Goal: Task Accomplishment & Management: Use online tool/utility

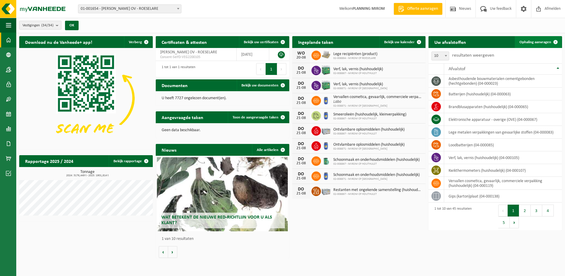
click at [550, 40] on span "Ophaling aanvragen" at bounding box center [536, 42] width 32 height 4
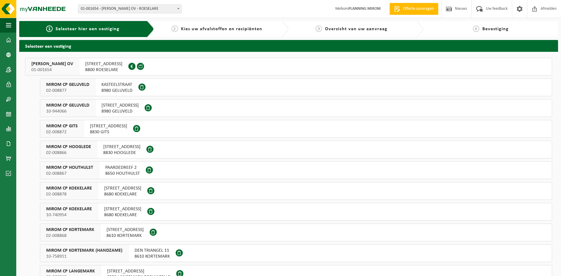
click at [125, 75] on button "MIROM ROESELARE OV 01-001654 OOSTNIEUWKERKSESTEENWEG 121 8800 ROESELARE 0213.89…" at bounding box center [288, 67] width 527 height 18
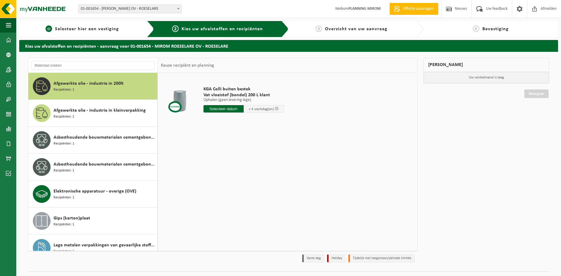
click at [102, 23] on div "1 Selecteer hier een vestiging" at bounding box center [86, 29] width 135 height 16
click at [103, 27] on span "Selecteer hier een vestiging" at bounding box center [87, 29] width 64 height 5
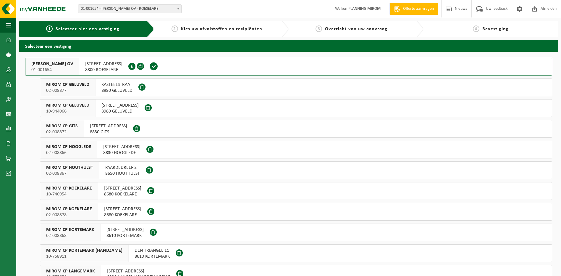
click at [102, 71] on span "8800 ROESELARE" at bounding box center [103, 70] width 37 height 6
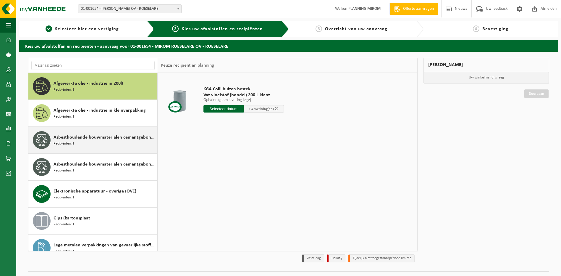
click at [121, 143] on div "Asbesthoudende bouwmaterialen cementgebonden (hechtgebonden) Recipiënten: 1" at bounding box center [105, 140] width 102 height 18
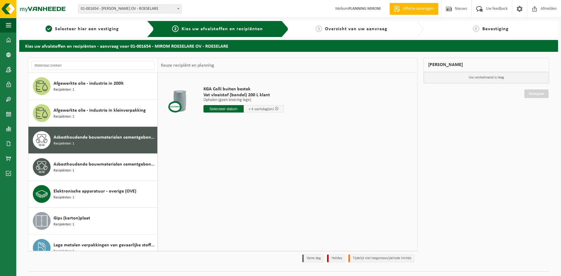
scroll to position [37, 0]
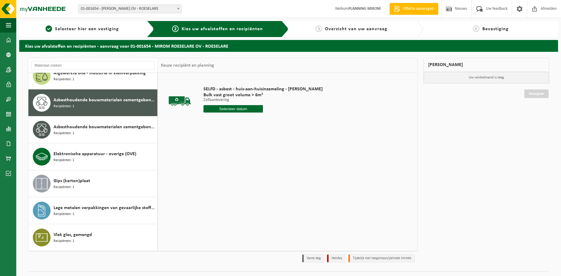
click at [231, 110] on input "text" at bounding box center [233, 108] width 60 height 7
click at [221, 168] on div "19" at bounding box center [219, 170] width 10 height 9
type input "Van [DATE]"
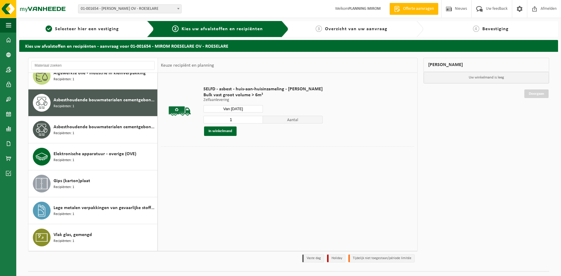
click at [222, 133] on button "In winkelmand" at bounding box center [220, 130] width 33 height 9
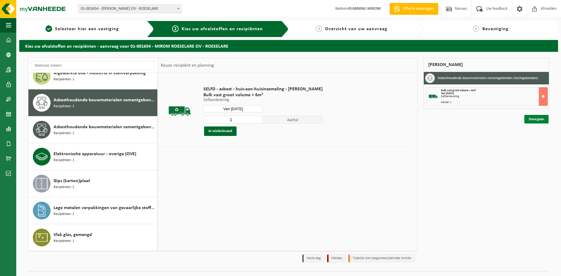
click at [538, 122] on link "Doorgaan" at bounding box center [536, 119] width 24 height 9
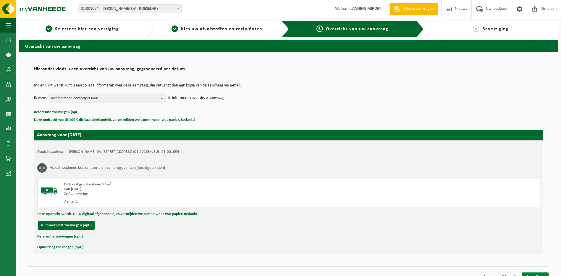
click at [532, 273] on link "Bevestigen" at bounding box center [535, 276] width 27 height 9
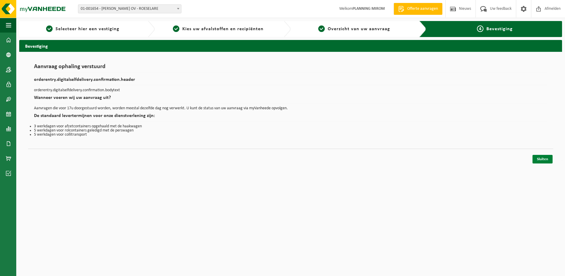
click at [546, 156] on link "Sluiten" at bounding box center [543, 159] width 20 height 9
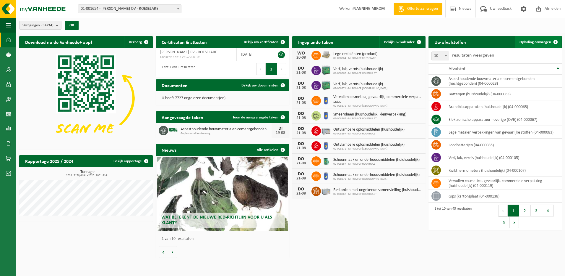
click at [537, 41] on span "Ophaling aanvragen" at bounding box center [536, 42] width 32 height 4
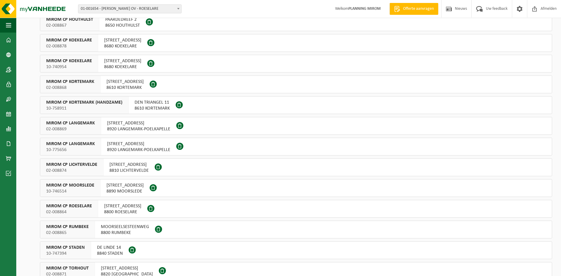
scroll to position [89, 0]
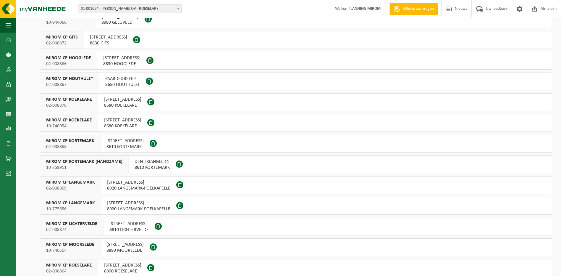
click at [119, 79] on span "PAARDEDREEF 2" at bounding box center [122, 79] width 35 height 6
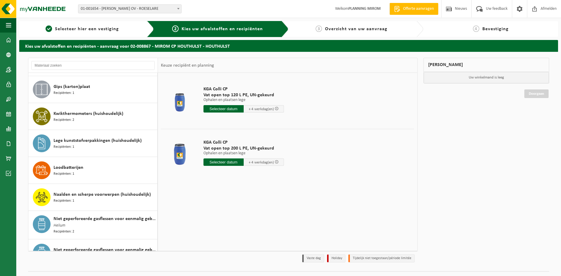
scroll to position [384, 0]
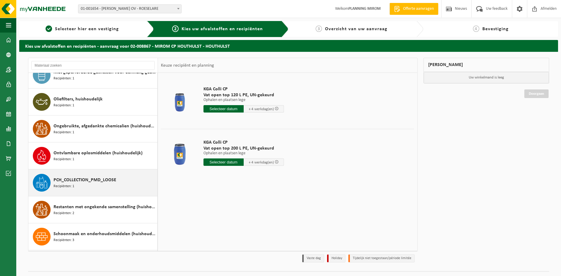
click at [98, 176] on span "PCH_COLLECTION_PMD_LOOSE" at bounding box center [85, 179] width 63 height 7
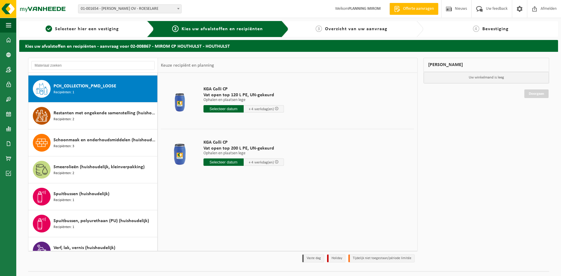
scroll to position [567, 0]
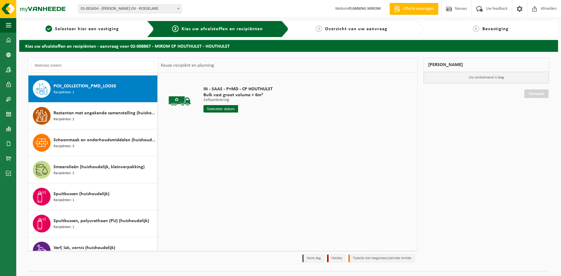
click at [221, 109] on input "text" at bounding box center [220, 108] width 35 height 7
click at [223, 171] on div "19" at bounding box center [219, 170] width 10 height 9
type input "Van 2025-08-19"
click at [215, 124] on div "1 Aantal In winkelmand" at bounding box center [237, 125] width 69 height 20
click at [217, 129] on button "In winkelmand" at bounding box center [220, 130] width 33 height 9
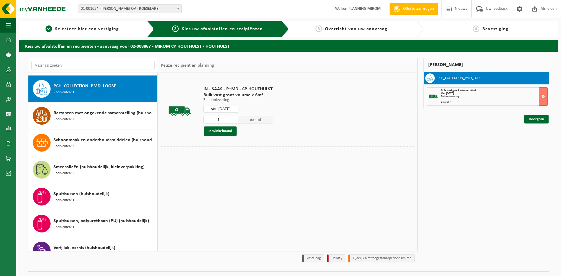
click at [519, 125] on div "Mijn winkelmand PCH_COLLECTION_PMD_LOOSE Bulk vast groot volume > 6m³ Van 2025-…" at bounding box center [486, 161] width 132 height 207
click at [524, 123] on div "Doorgaan" at bounding box center [536, 119] width 25 height 9
click at [526, 119] on link "Doorgaan" at bounding box center [536, 119] width 24 height 9
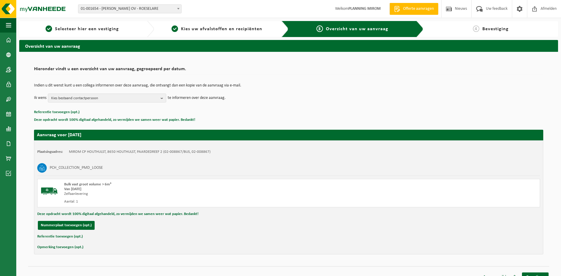
click at [537, 271] on div "Aanvraag wijzigen Bevestigen" at bounding box center [288, 269] width 521 height 6
click at [538, 272] on link "Bevestigen" at bounding box center [535, 276] width 27 height 9
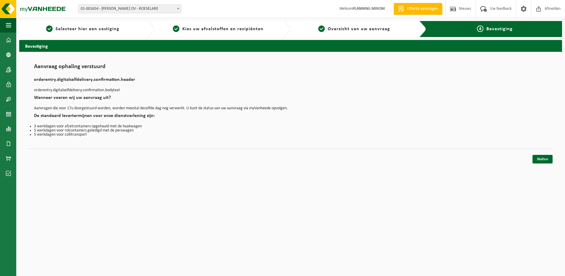
click at [532, 160] on div "Aanvraag ophaling verstuurd orderentry.digitalselfdelivery.confirmation.header …" at bounding box center [290, 106] width 543 height 109
click at [533, 160] on link "Sluiten" at bounding box center [543, 159] width 20 height 9
